Goal: Task Accomplishment & Management: Manage account settings

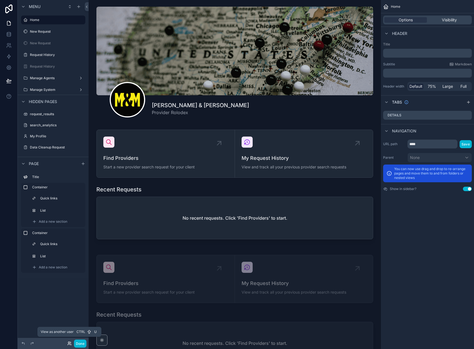
click at [69, 343] on icon at bounding box center [69, 343] width 4 height 4
click at [39, 303] on div "Menu Home New Request New Request Request History Request History Manage Agents…" at bounding box center [53, 171] width 71 height 342
click at [87, 5] on icon at bounding box center [87, 7] width 4 height 4
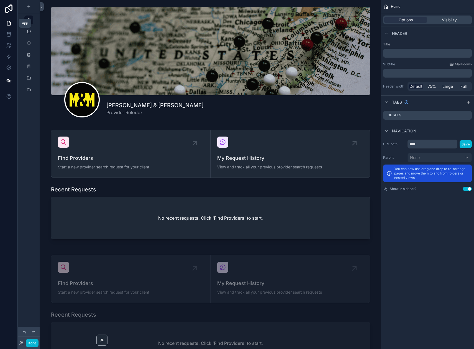
click at [9, 23] on icon at bounding box center [9, 23] width 6 height 6
click at [35, 344] on button "Done" at bounding box center [32, 343] width 12 height 8
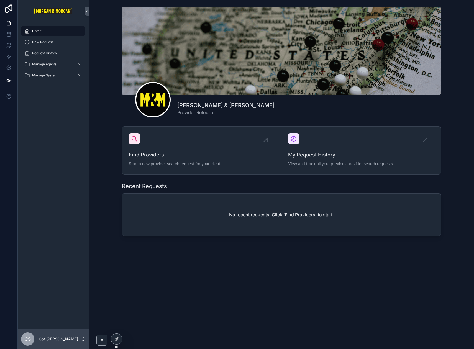
click at [29, 337] on span "CS" at bounding box center [28, 339] width 6 height 7
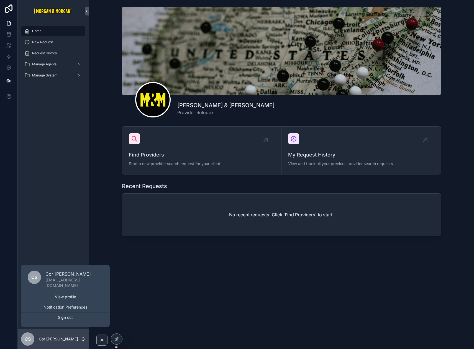
click at [154, 275] on div "[PERSON_NAME] & [PERSON_NAME] Provider Rolodex Find Providers Start a new provi…" at bounding box center [281, 141] width 385 height 282
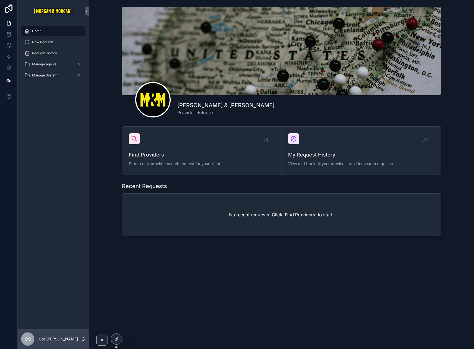
click at [32, 338] on div "CS" at bounding box center [27, 338] width 13 height 13
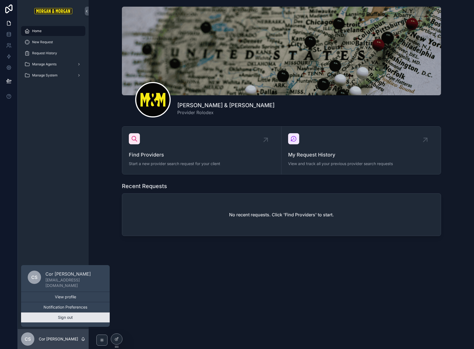
click at [57, 319] on button "Sign out" at bounding box center [65, 317] width 89 height 10
